Goal: Transaction & Acquisition: Purchase product/service

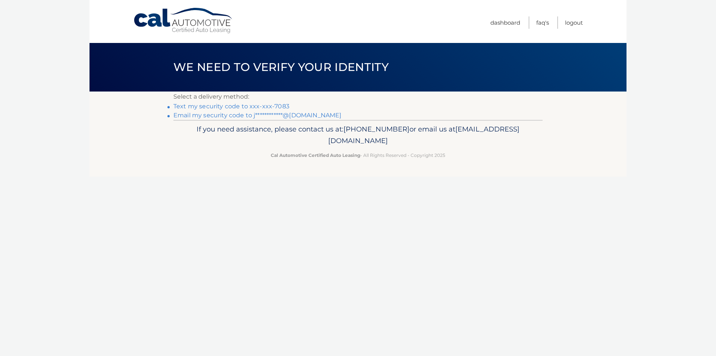
click at [187, 107] on link "Text my security code to xxx-xxx-7083" at bounding box center [231, 106] width 116 height 7
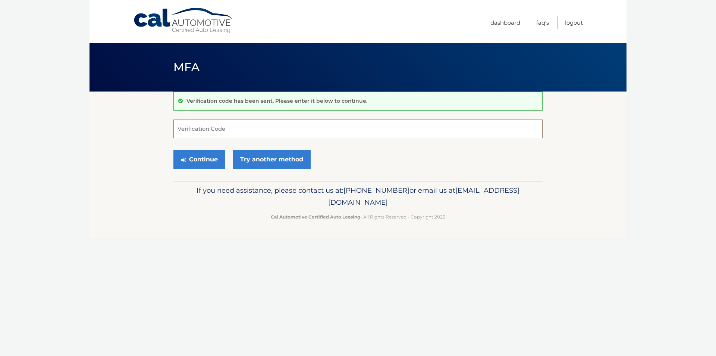
click at [269, 133] on input "Verification Code" at bounding box center [357, 128] width 369 height 19
type input "981694"
click at [203, 163] on button "Continue" at bounding box center [199, 159] width 52 height 19
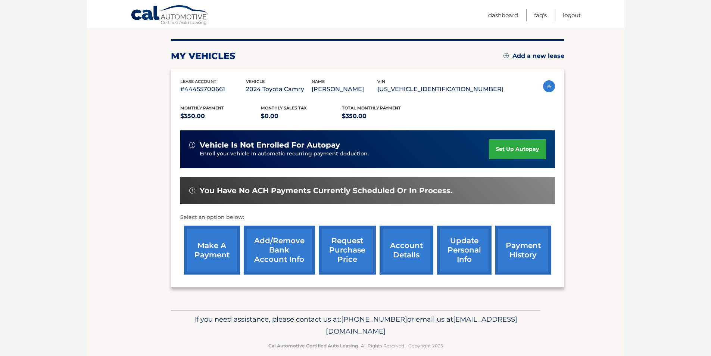
scroll to position [97, 0]
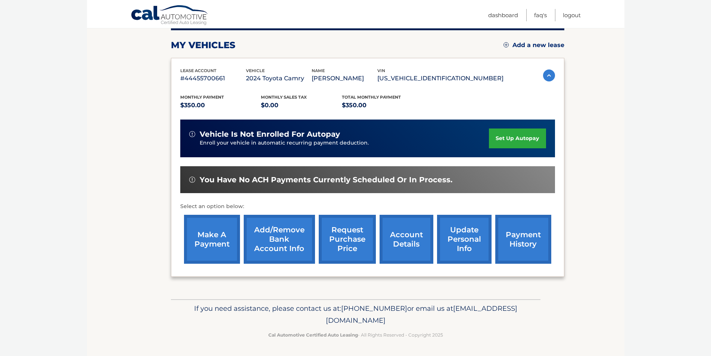
click at [209, 234] on link "make a payment" at bounding box center [212, 239] width 56 height 49
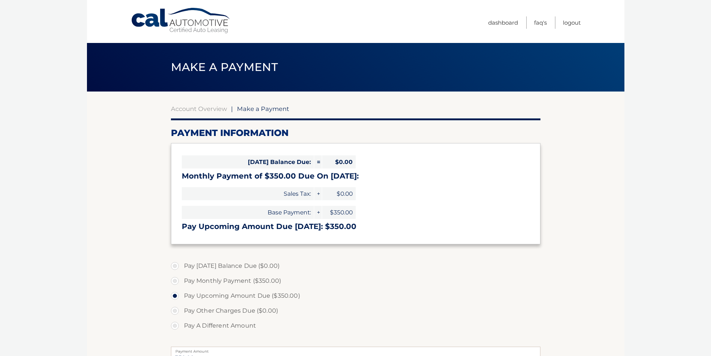
select select "NTE1Y2VkNjMtZTBhOS00Mzc1LTkyNTMtMGYwMDUzYmE4YzM2"
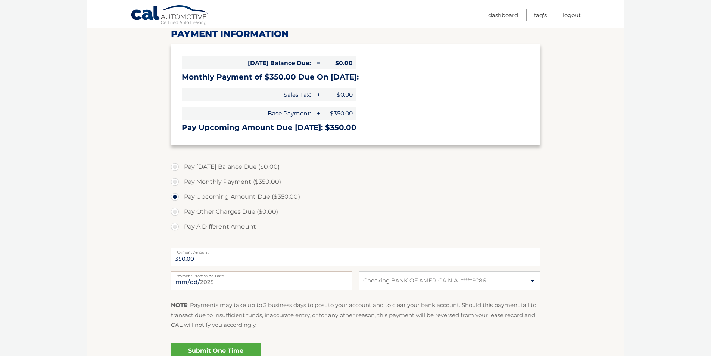
scroll to position [112, 0]
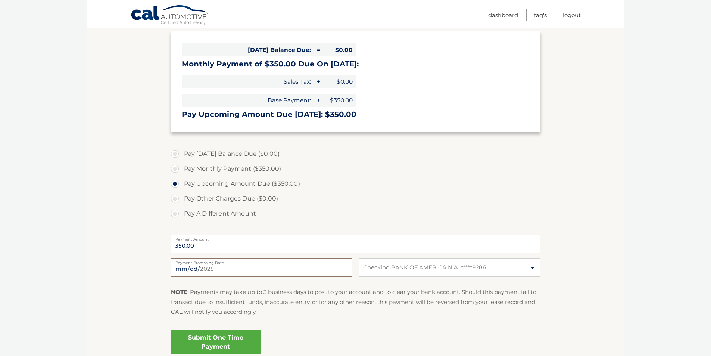
click at [264, 269] on input "2025-08-12" at bounding box center [261, 267] width 181 height 19
type input "2025-08-13"
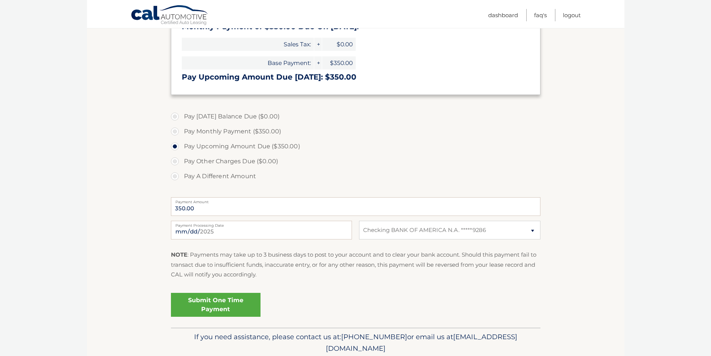
click at [205, 305] on link "Submit One Time Payment" at bounding box center [216, 305] width 90 height 24
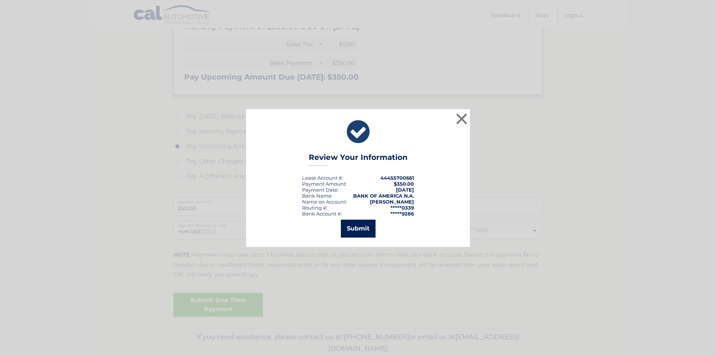
click at [354, 233] on button "Submit" at bounding box center [358, 228] width 35 height 18
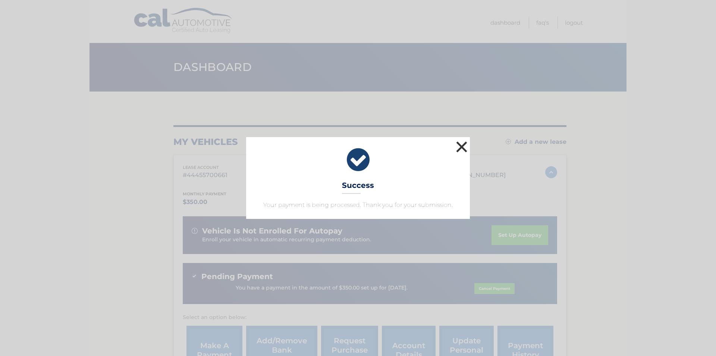
click at [458, 145] on button "×" at bounding box center [461, 146] width 15 height 15
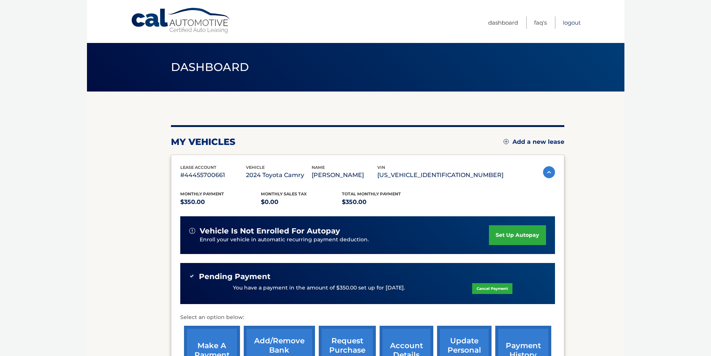
click at [567, 19] on link "Logout" at bounding box center [572, 22] width 18 height 12
